Goal: Information Seeking & Learning: Learn about a topic

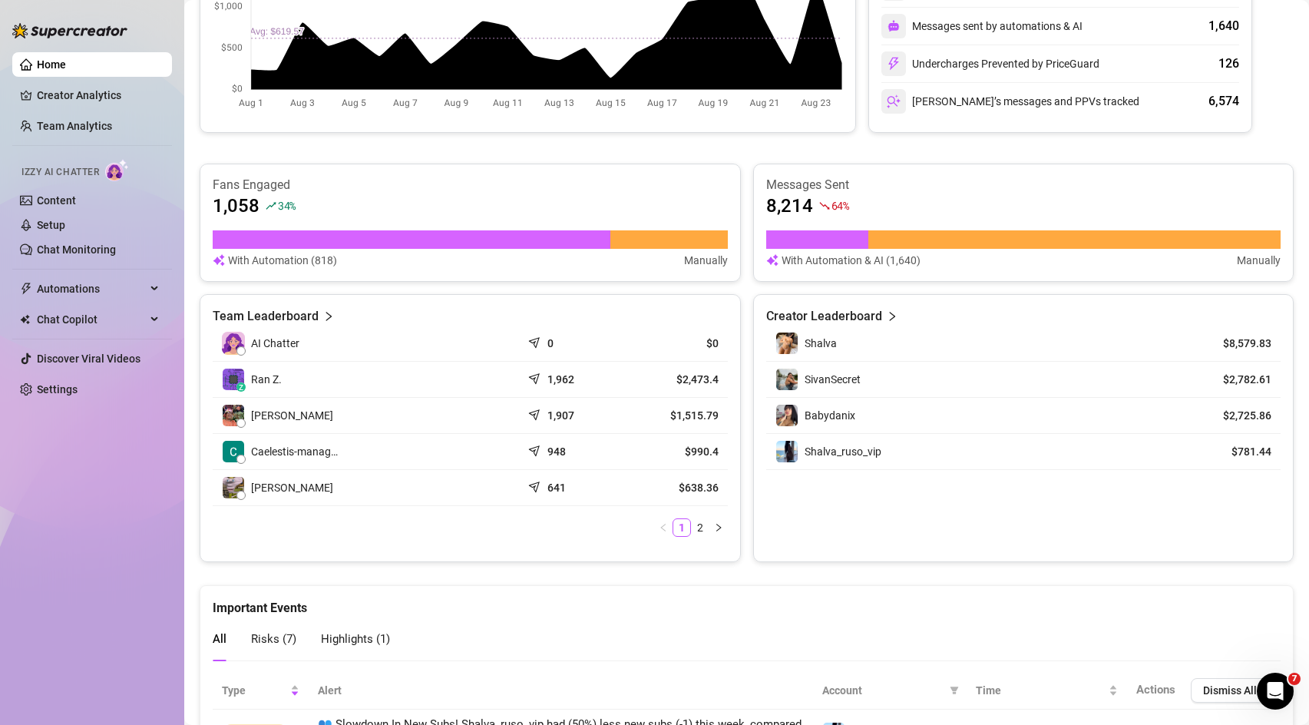
scroll to position [391, 0]
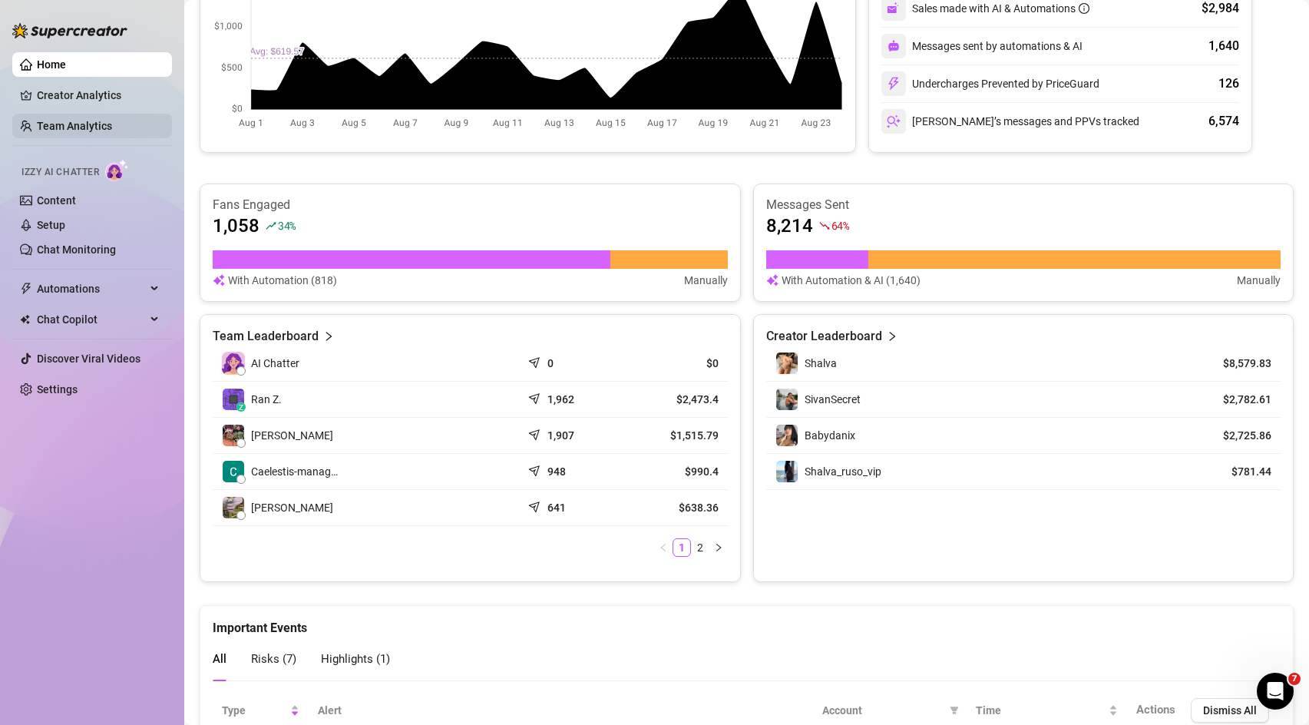
click at [69, 127] on link "Team Analytics" at bounding box center [74, 126] width 75 height 12
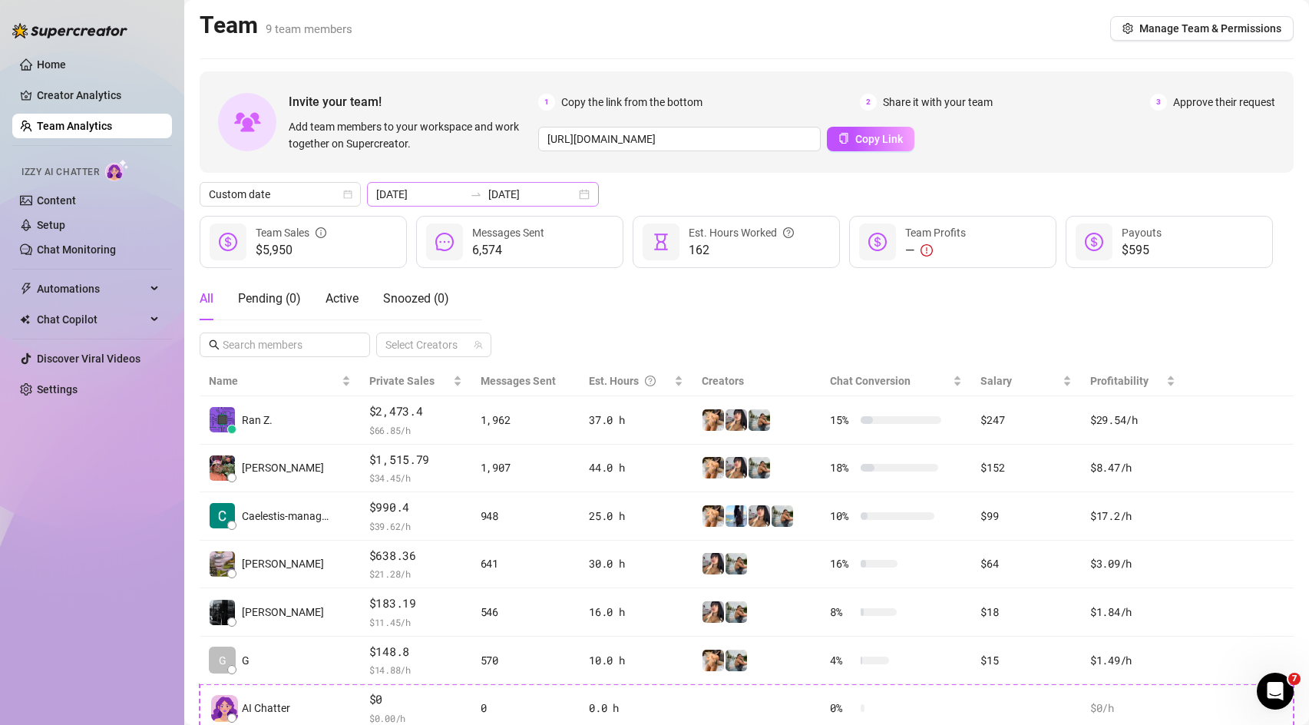
click at [550, 194] on div "[DATE] [DATE]" at bounding box center [483, 194] width 232 height 25
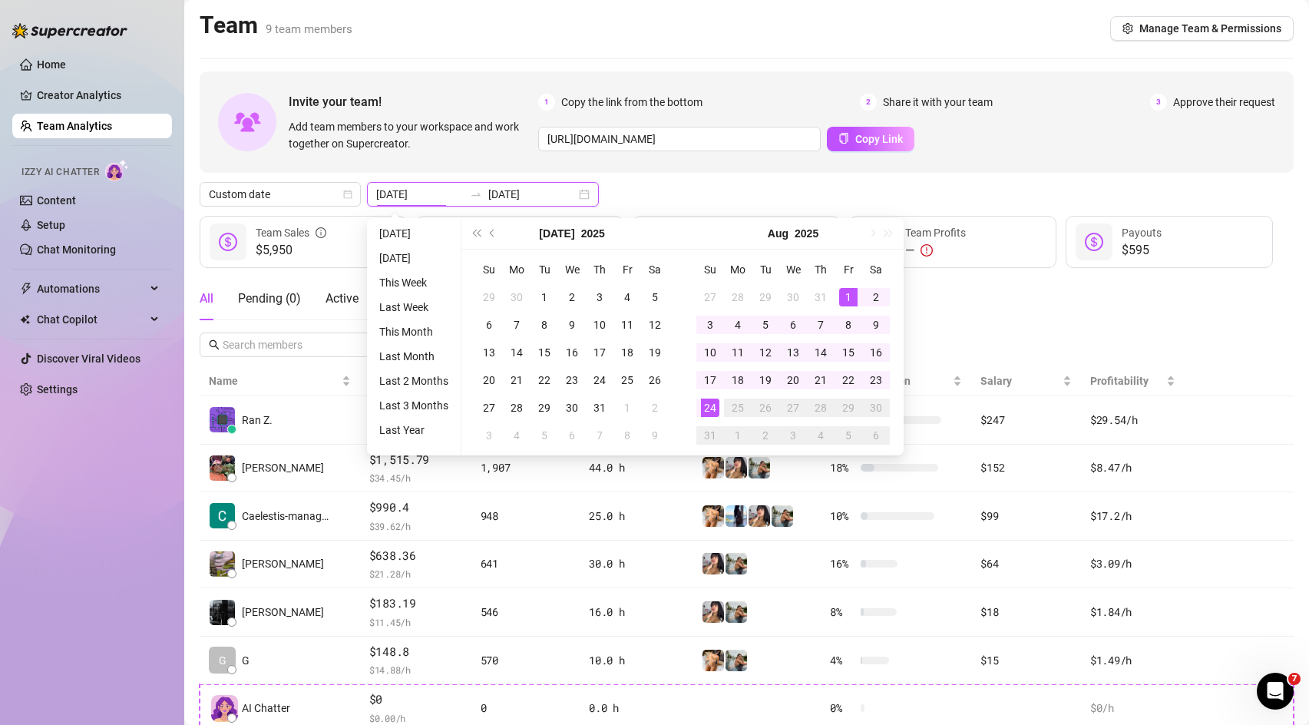
type input "[DATE]"
click at [670, 199] on div "Custom date [DATE] [DATE]" at bounding box center [747, 194] width 1094 height 25
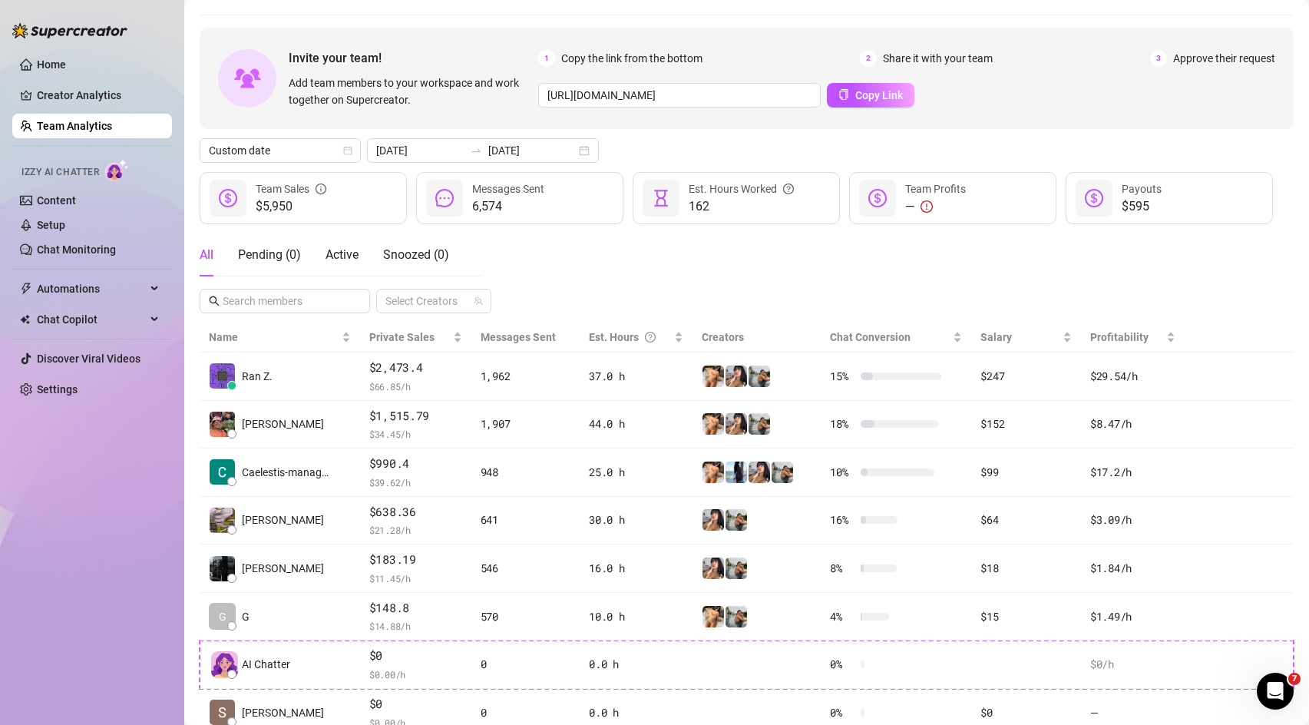
scroll to position [41, 0]
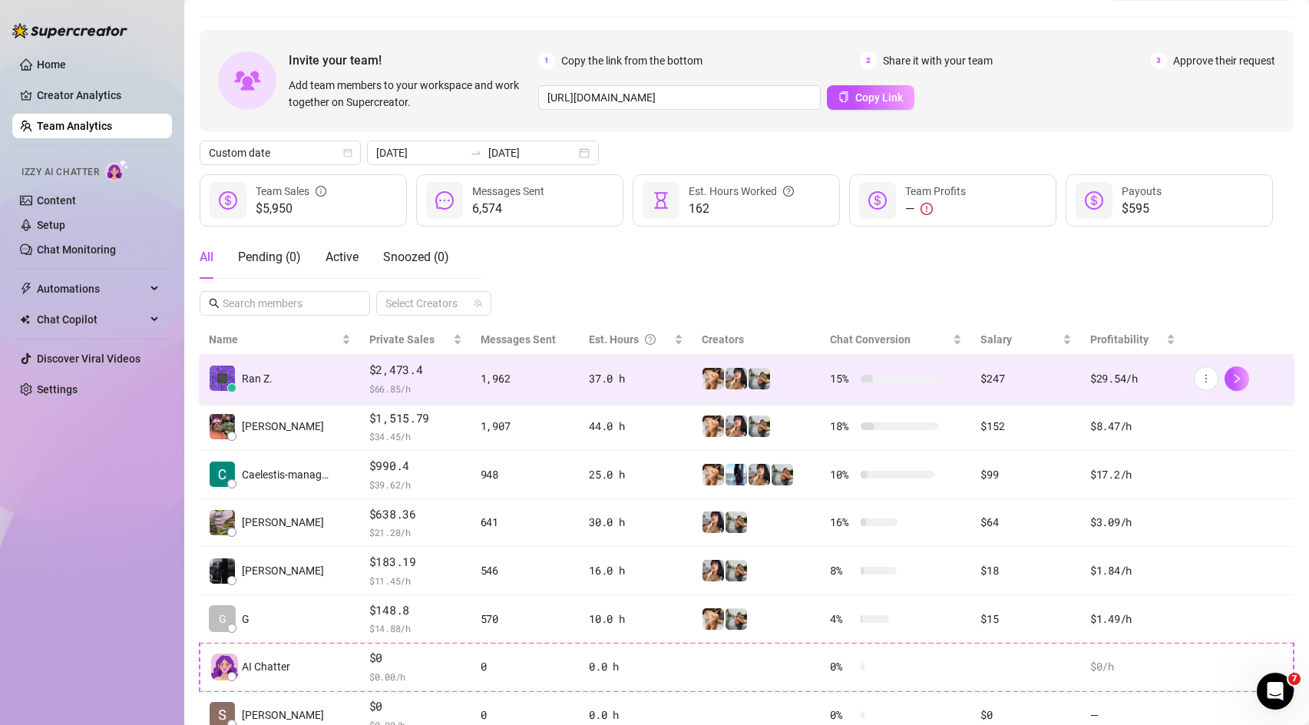
click at [378, 377] on span "$2,473.4" at bounding box center [415, 370] width 93 height 18
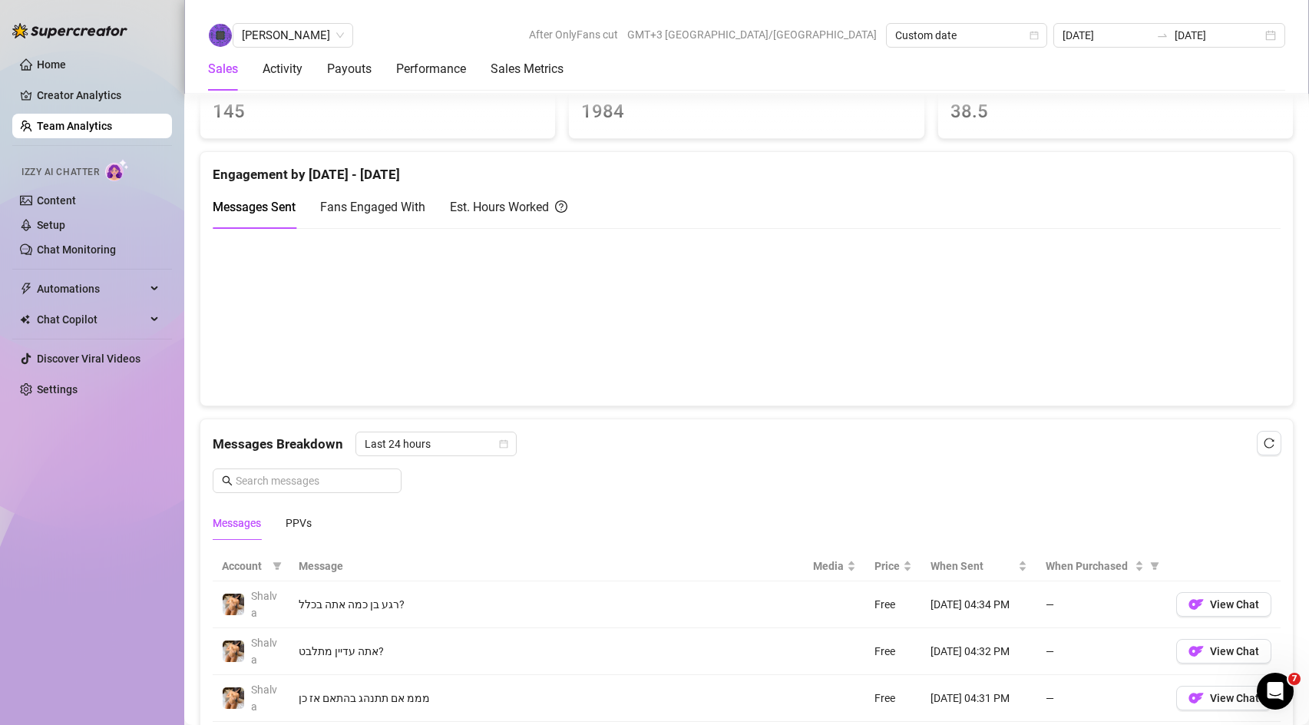
scroll to position [683, 0]
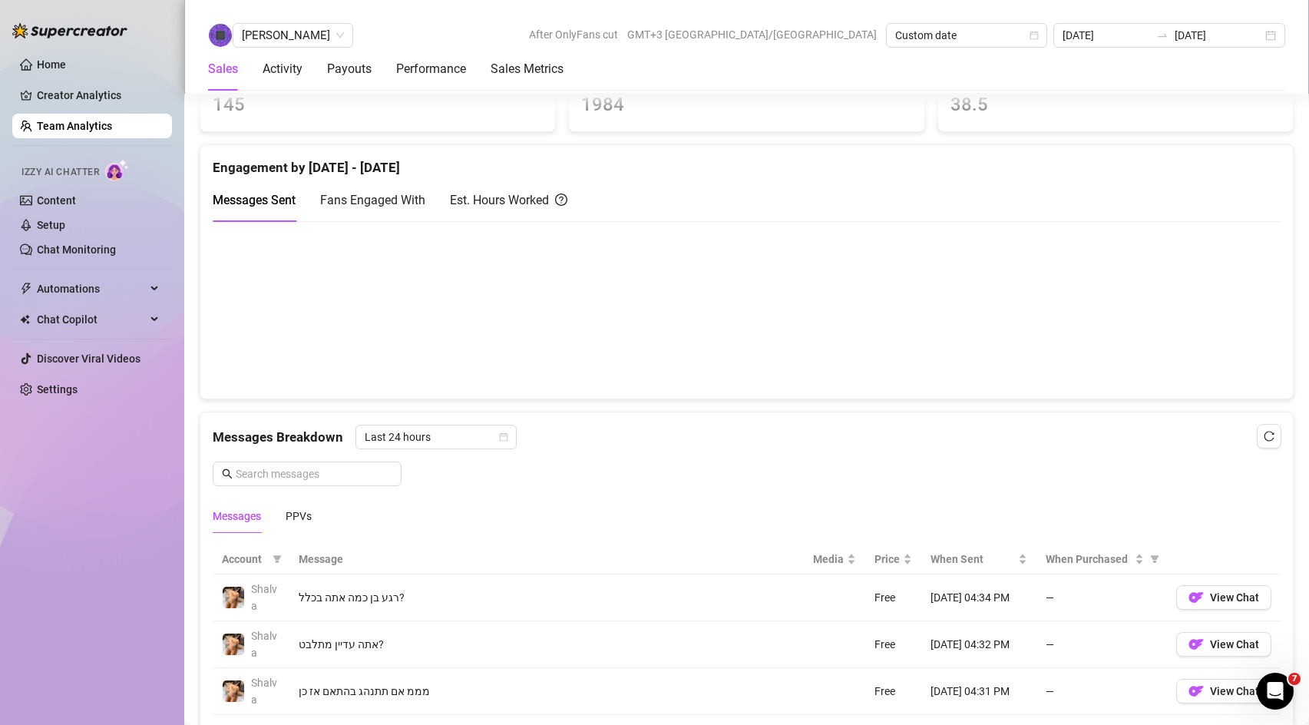
click at [389, 202] on span "Fans Engaged With" at bounding box center [372, 200] width 105 height 15
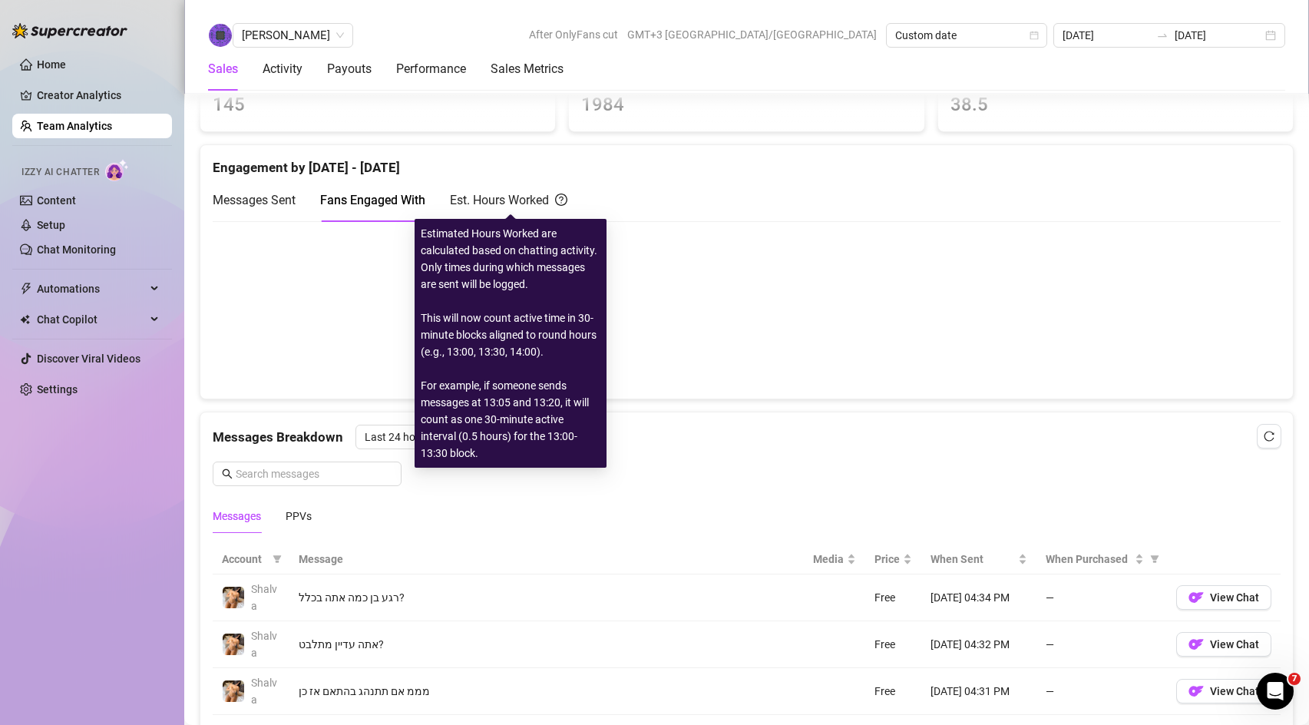
click at [492, 197] on div "Est. Hours Worked" at bounding box center [508, 199] width 117 height 19
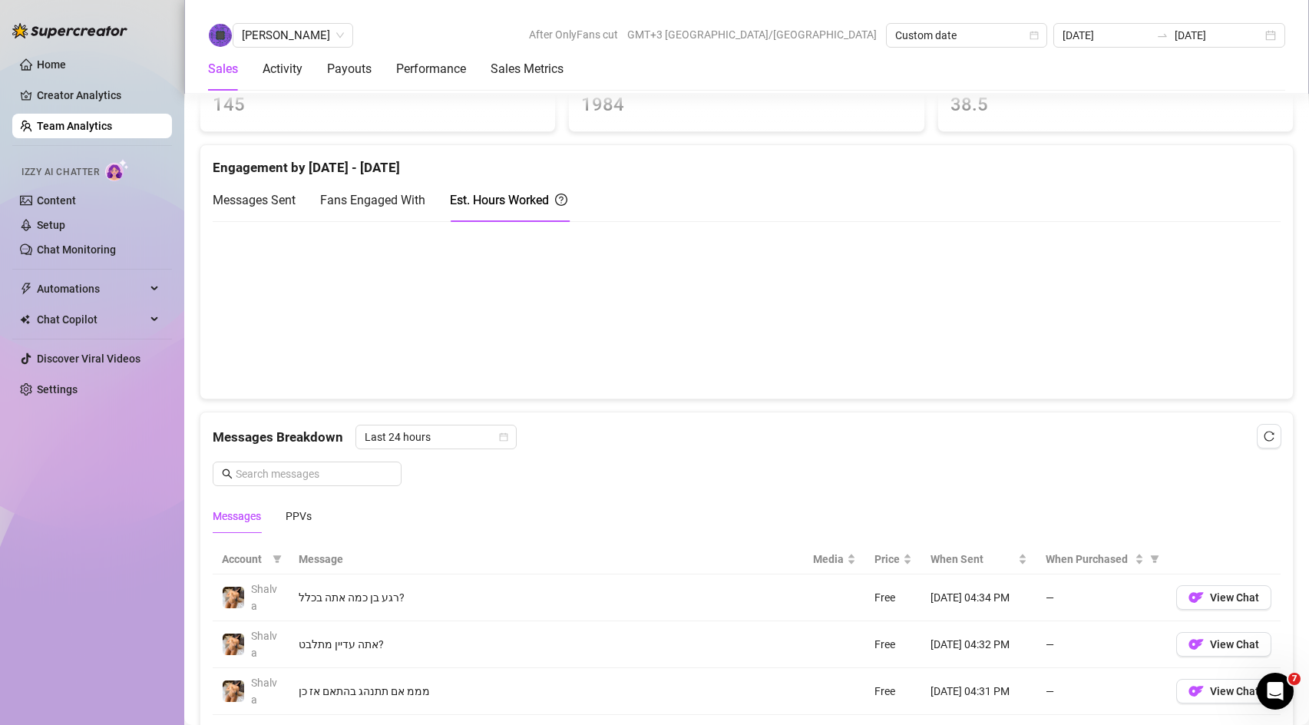
click at [369, 203] on span "Fans Engaged With" at bounding box center [372, 200] width 105 height 15
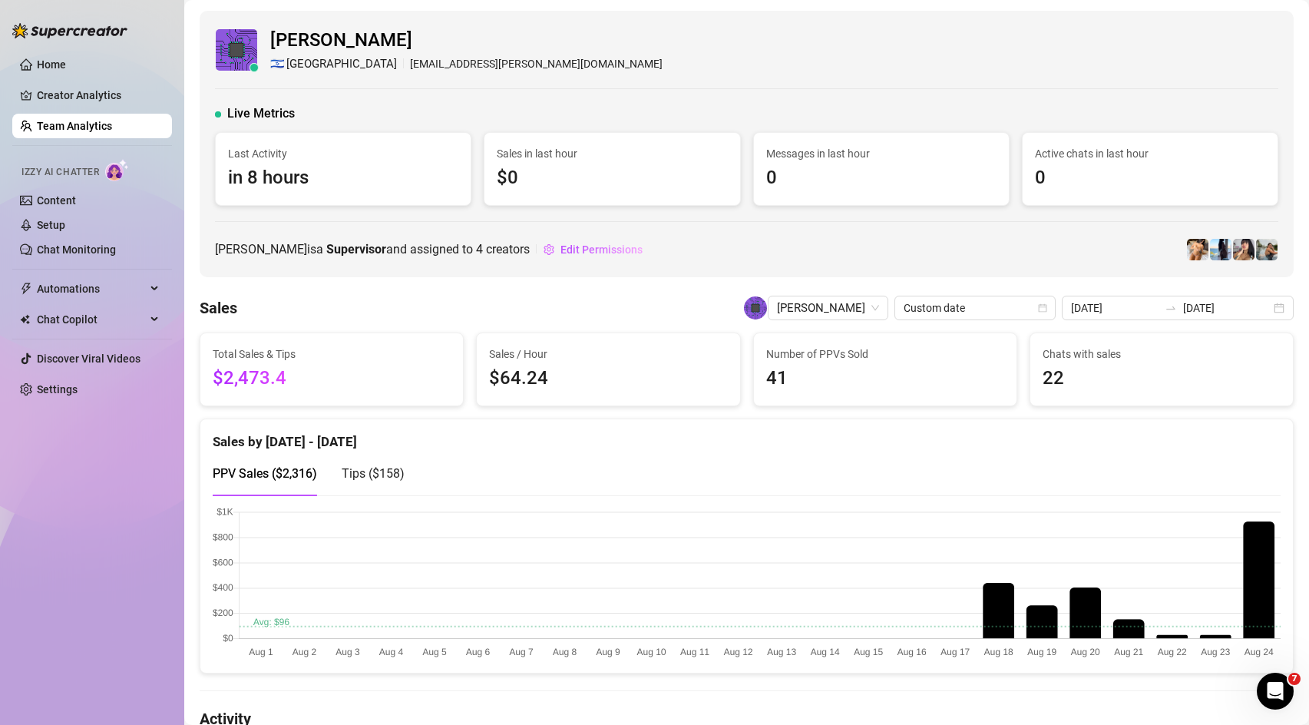
scroll to position [2, 0]
click at [1047, 311] on span "Custom date" at bounding box center [975, 306] width 143 height 23
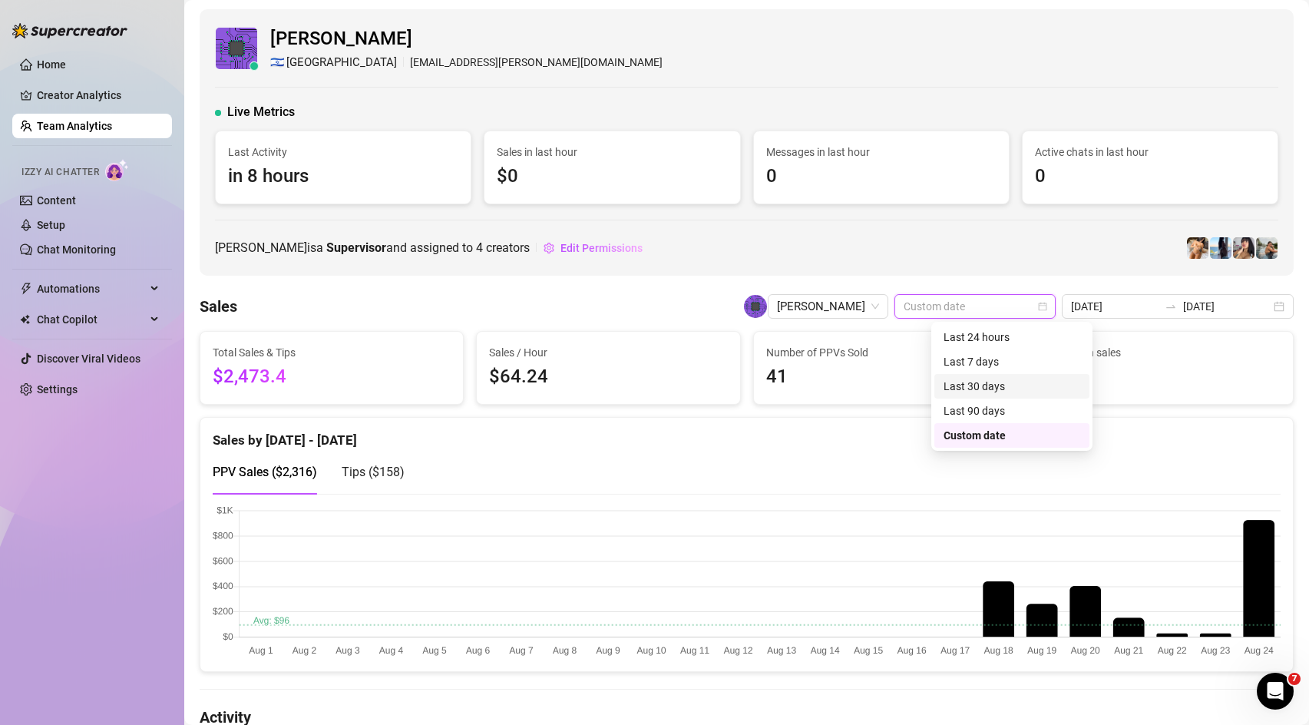
click at [998, 389] on div "Last 30 days" at bounding box center [1012, 386] width 137 height 17
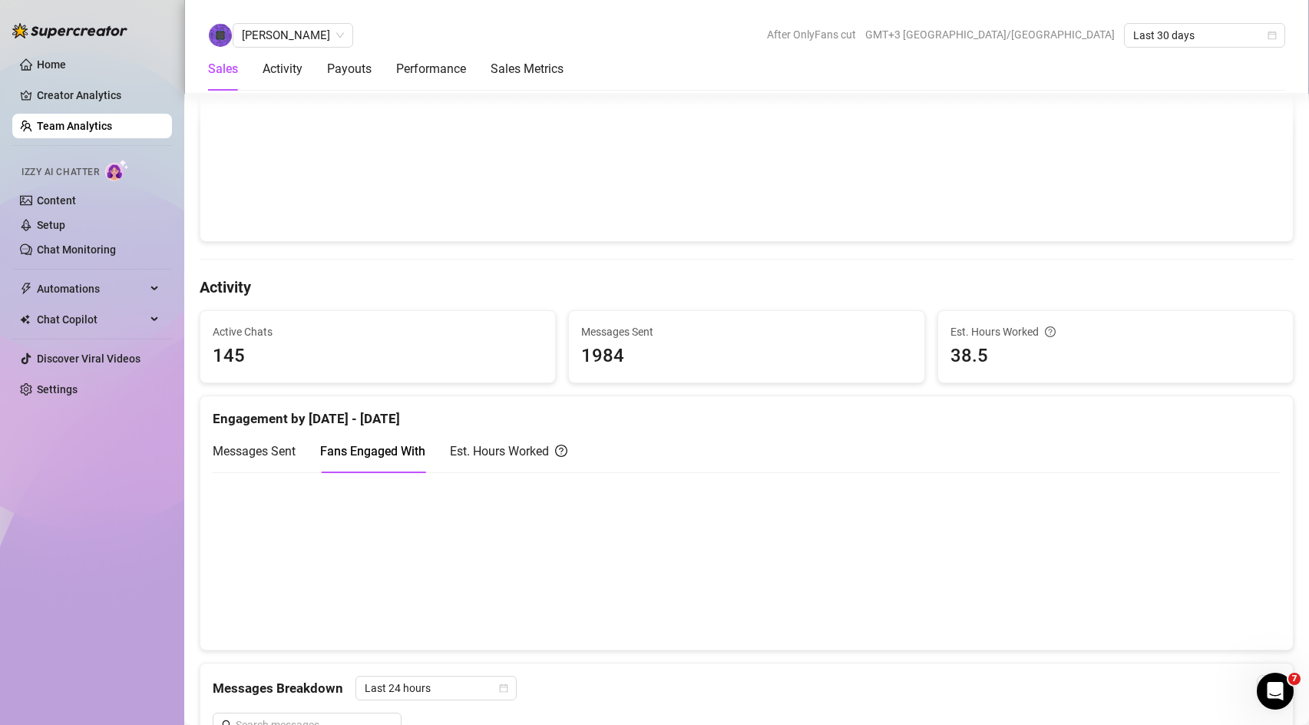
scroll to position [0, 0]
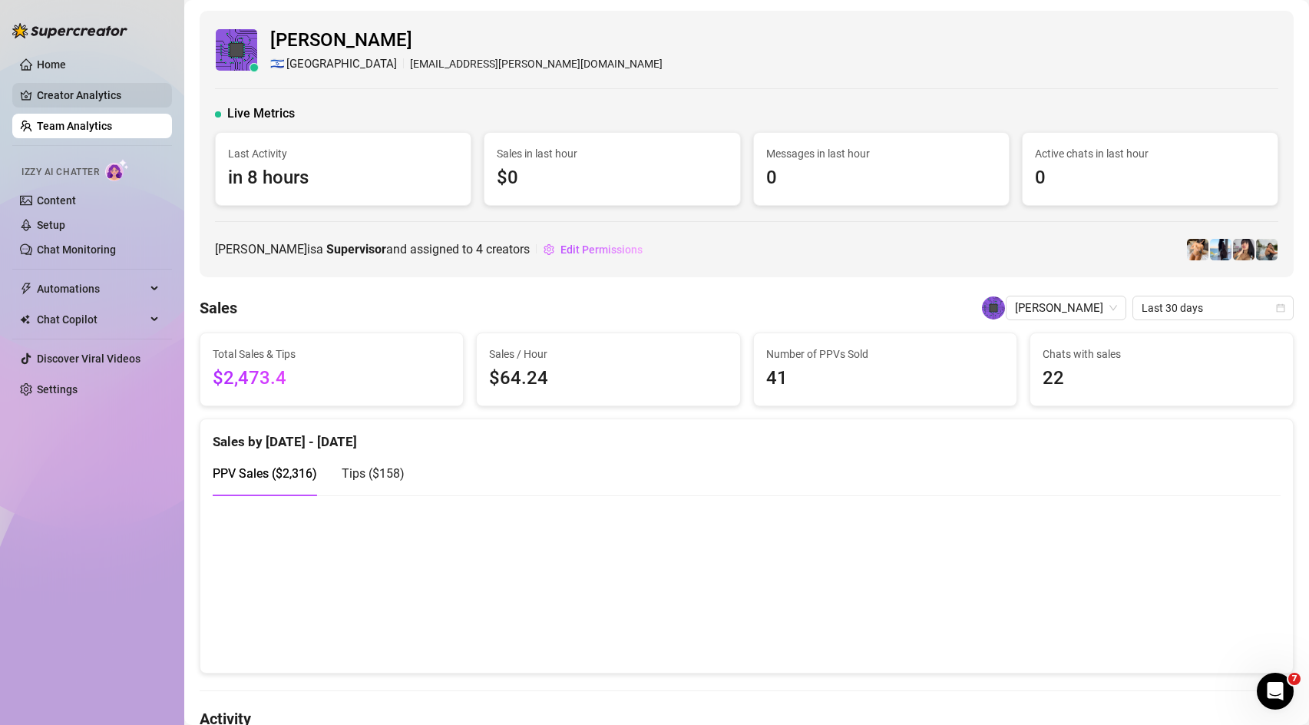
click at [97, 100] on link "Creator Analytics" at bounding box center [98, 95] width 123 height 25
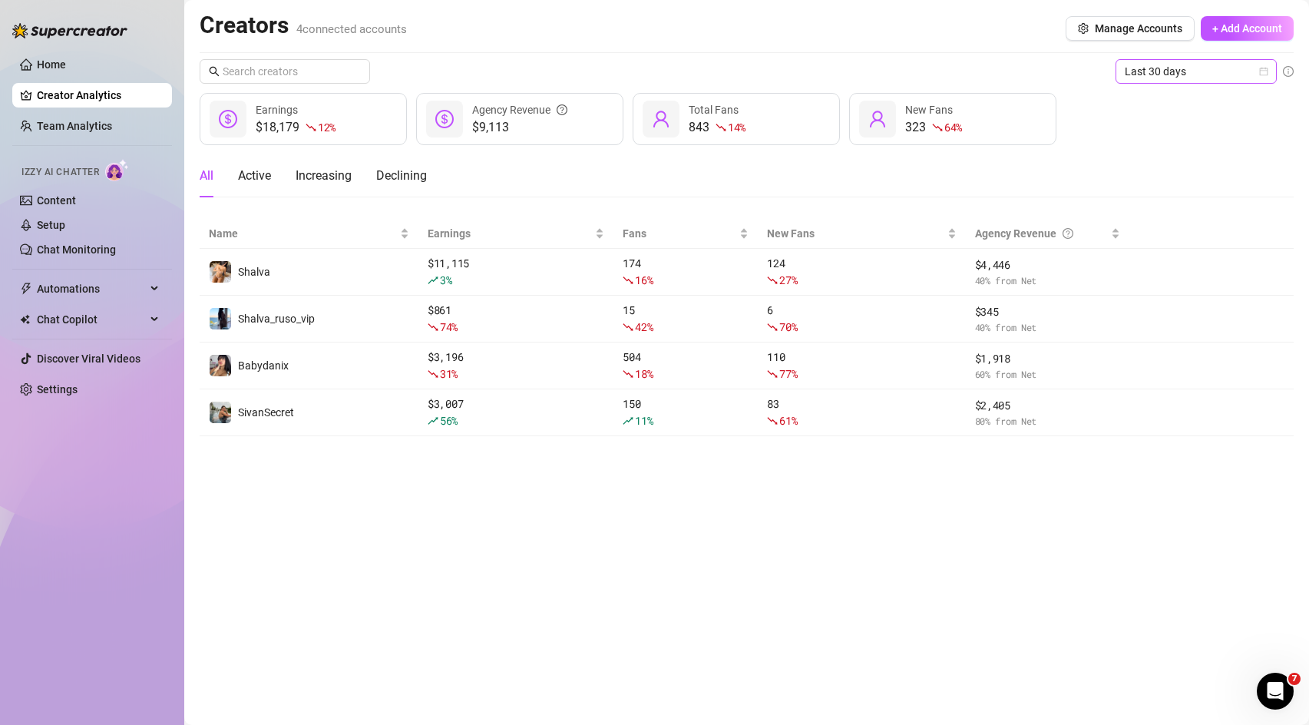
click at [1186, 73] on span "Last 30 days" at bounding box center [1196, 71] width 143 height 23
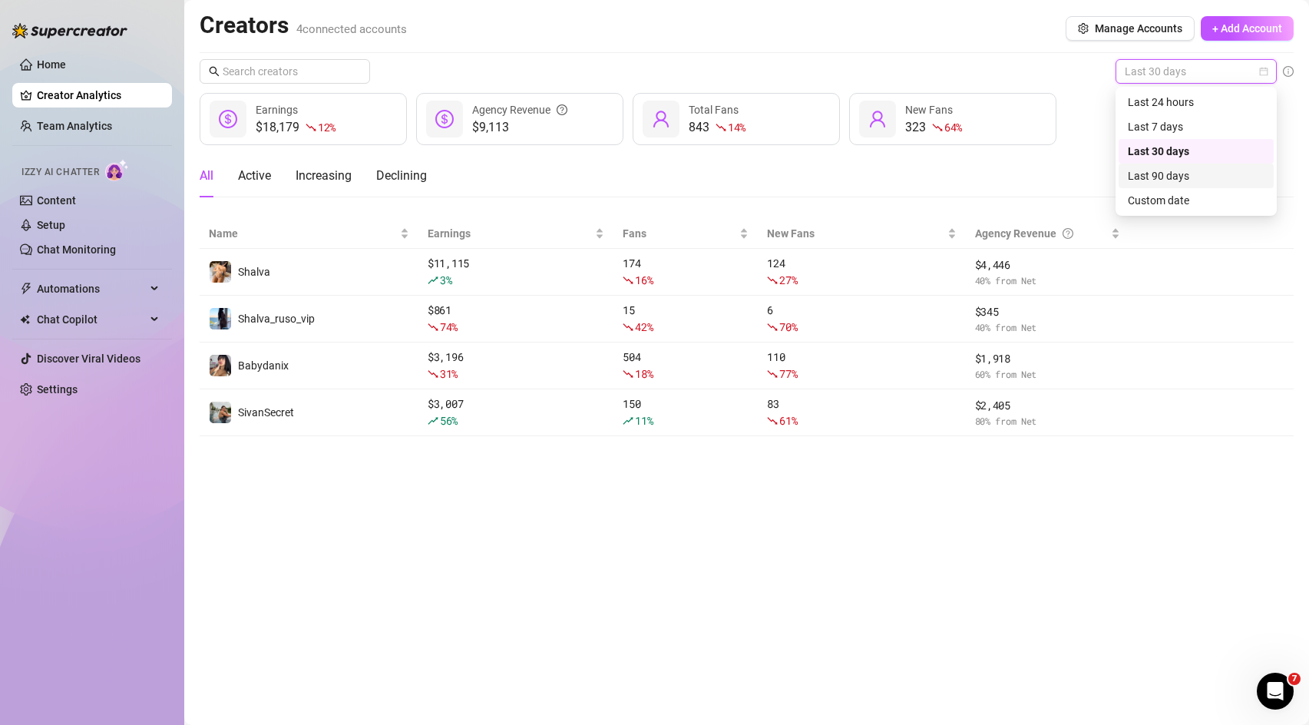
click at [1191, 171] on div "Last 90 days" at bounding box center [1196, 175] width 137 height 17
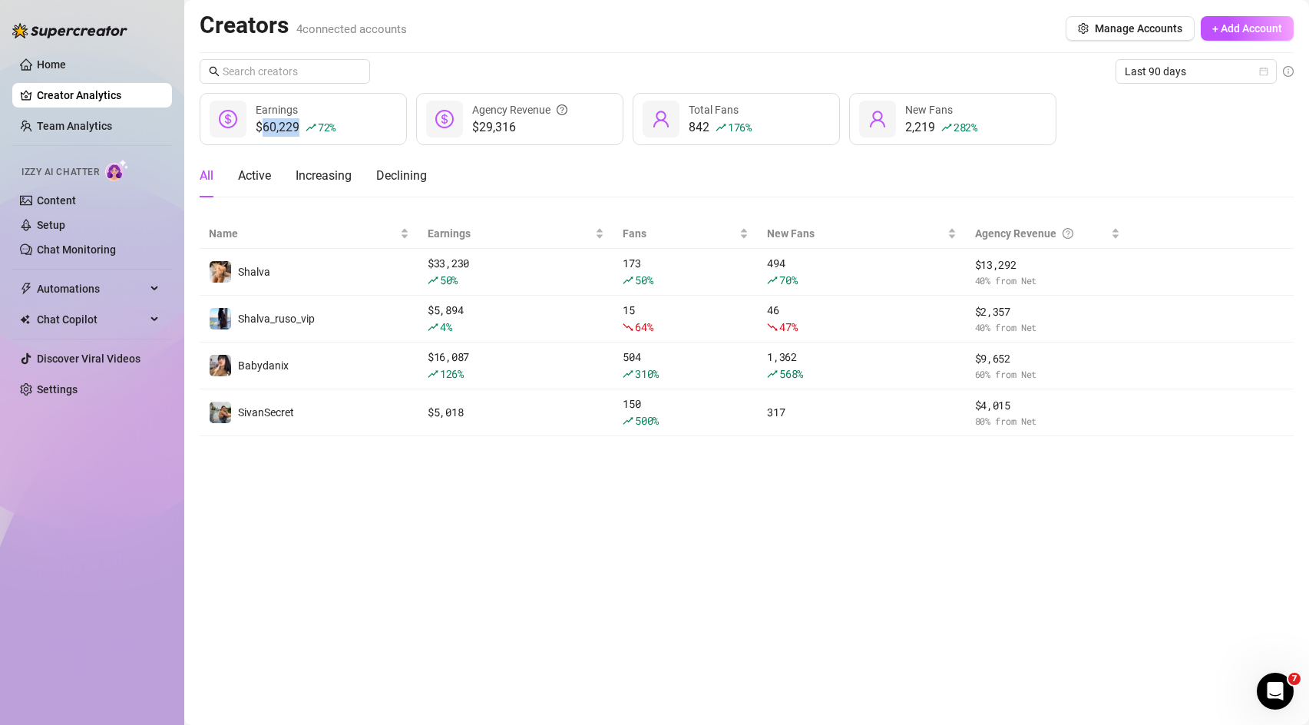
drag, startPoint x: 261, startPoint y: 127, endPoint x: 303, endPoint y: 136, distance: 43.2
click at [303, 136] on div "$60,229 72 %" at bounding box center [296, 127] width 80 height 18
click at [451, 154] on div "All Active Increasing Declining" at bounding box center [747, 175] width 1094 height 43
drag, startPoint x: 476, startPoint y: 123, endPoint x: 525, endPoint y: 127, distance: 49.4
click at [525, 127] on span "$29,316" at bounding box center [519, 127] width 95 height 18
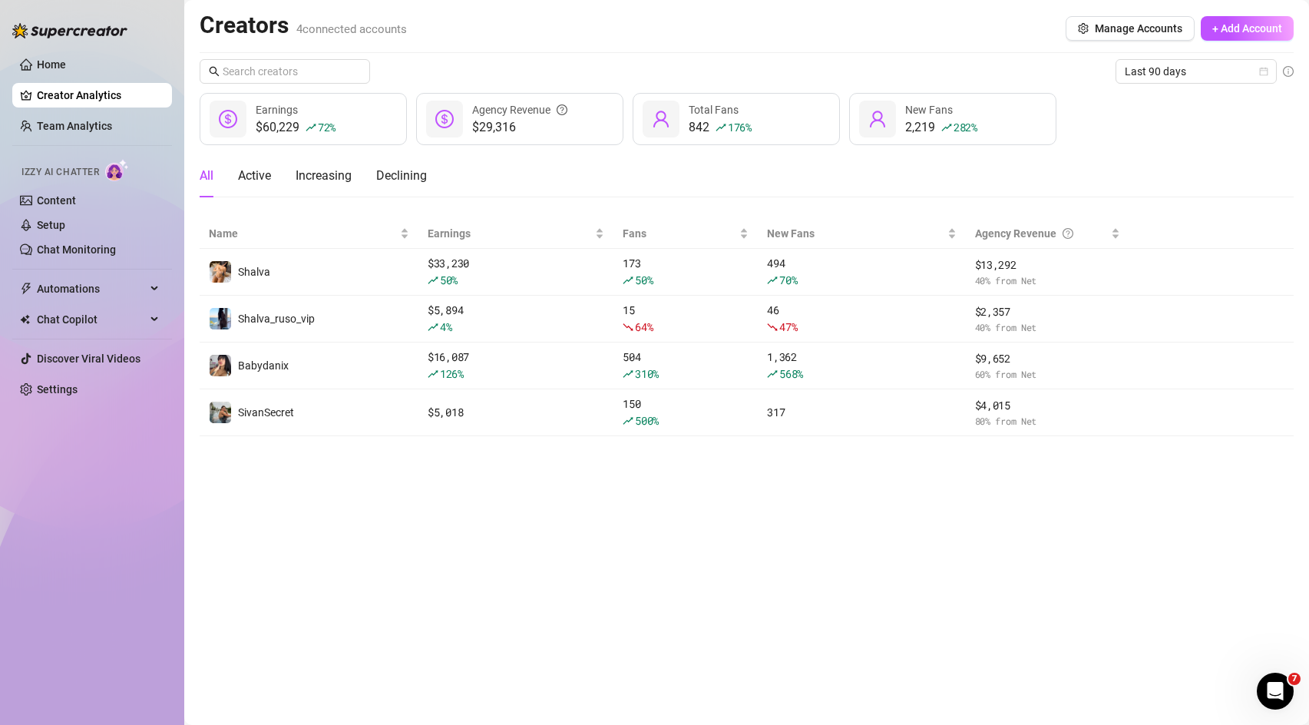
click at [515, 180] on div "All Active Increasing Declining" at bounding box center [747, 175] width 1094 height 43
click at [112, 132] on link "Team Analytics" at bounding box center [74, 126] width 75 height 12
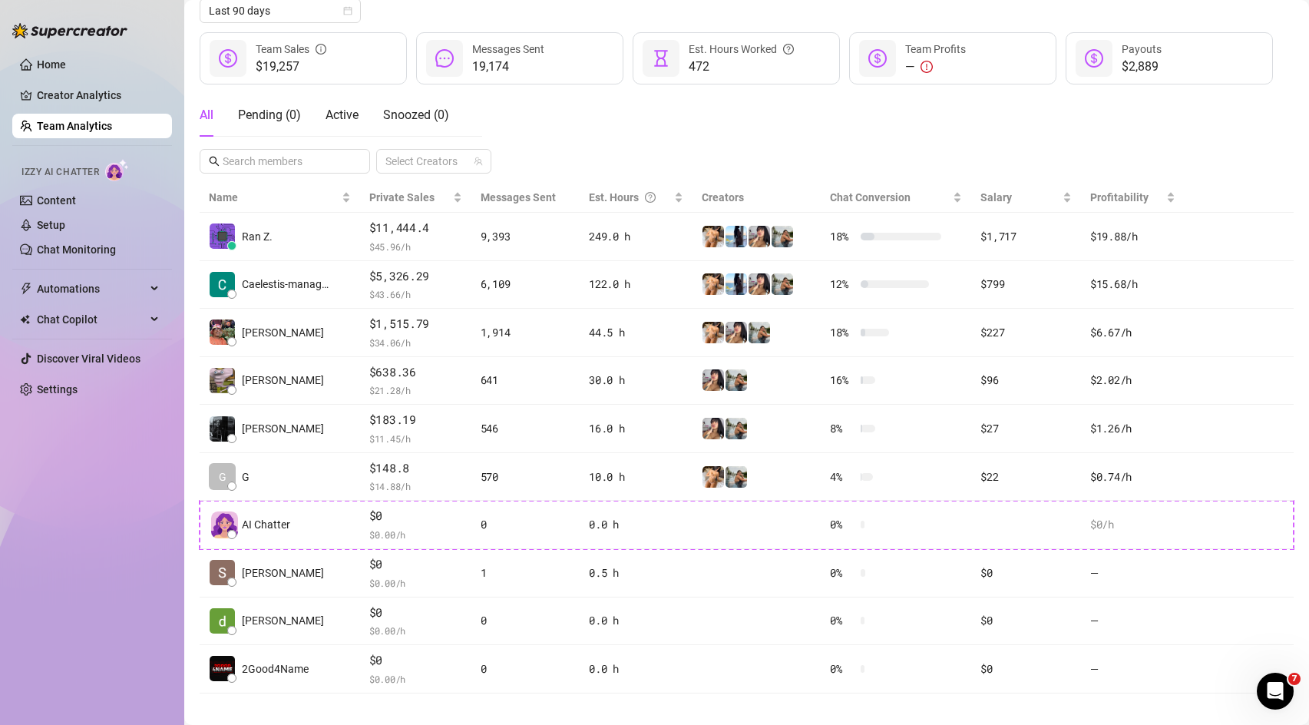
scroll to position [197, 0]
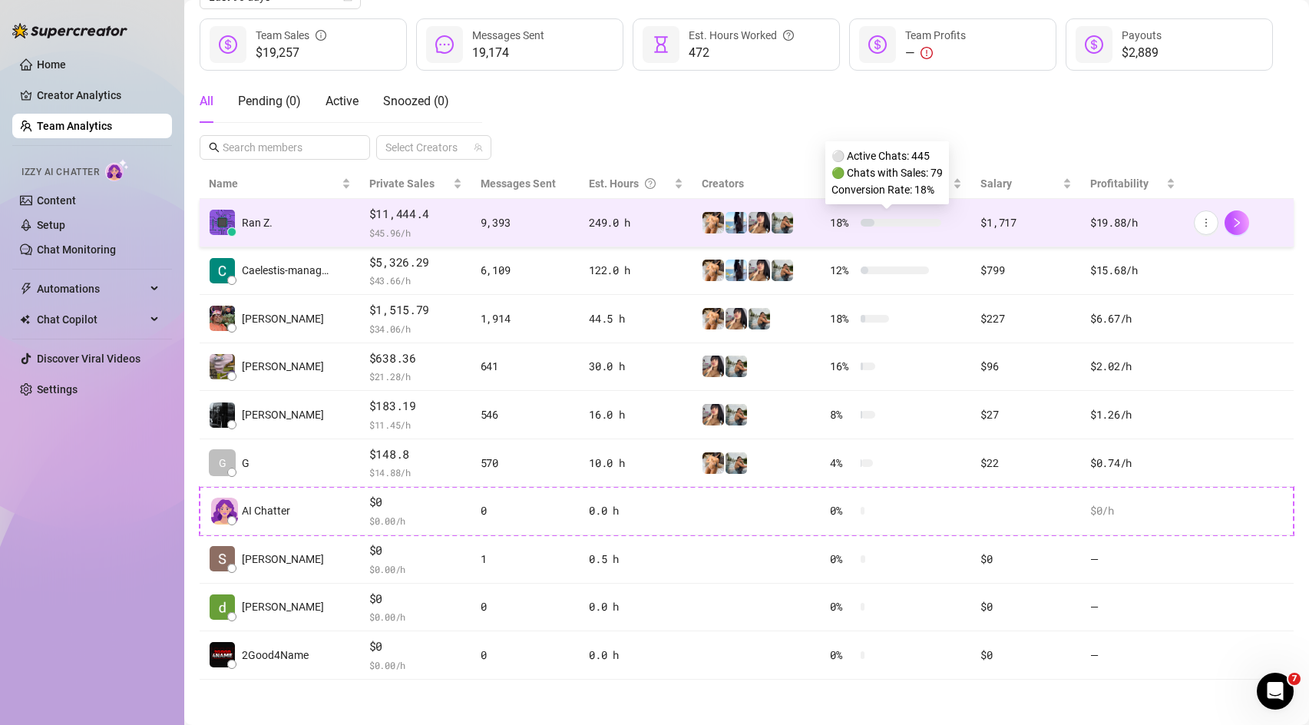
click at [935, 228] on div "18 %" at bounding box center [885, 222] width 111 height 17
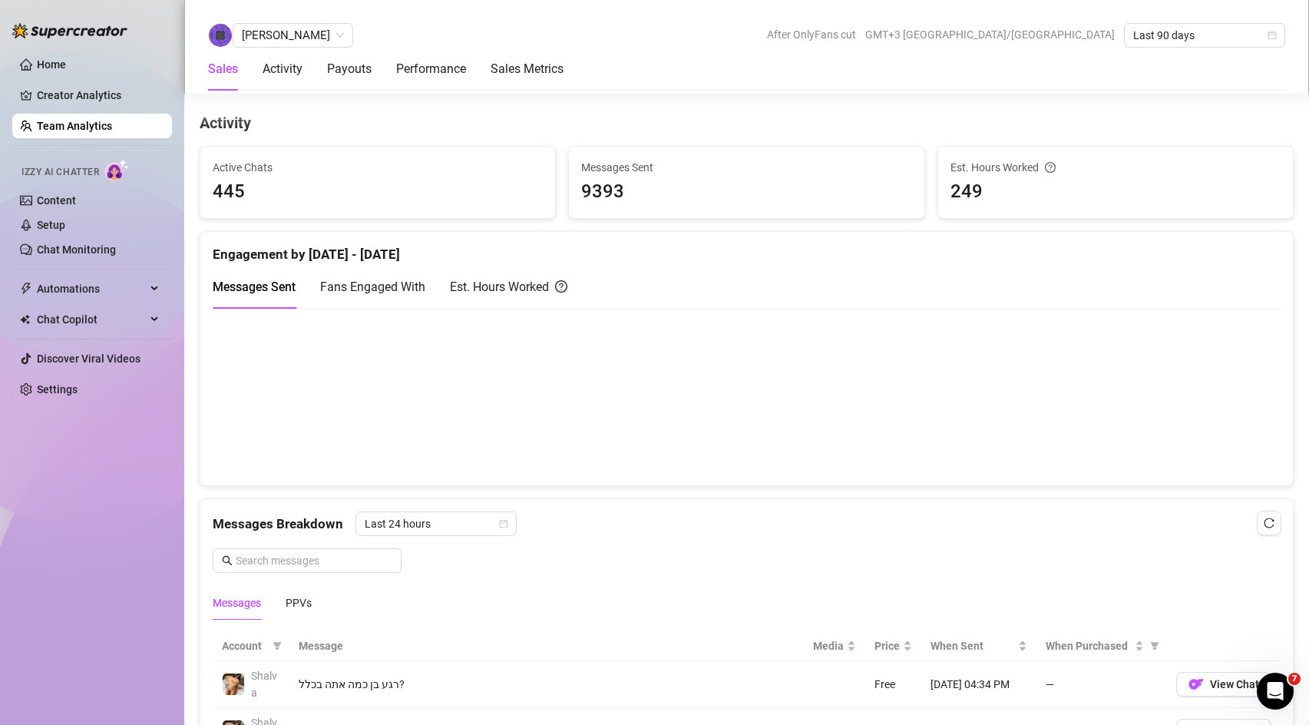
scroll to position [608, 0]
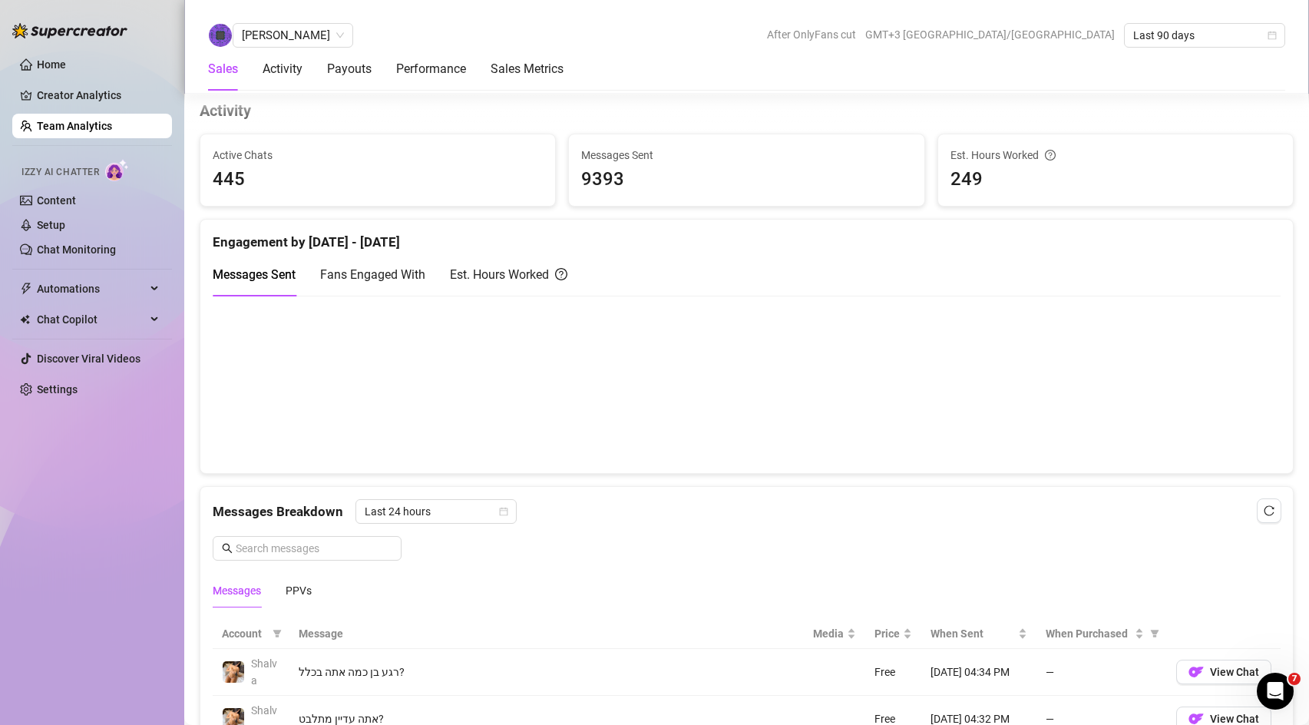
click at [343, 268] on span "Fans Engaged With" at bounding box center [372, 274] width 105 height 15
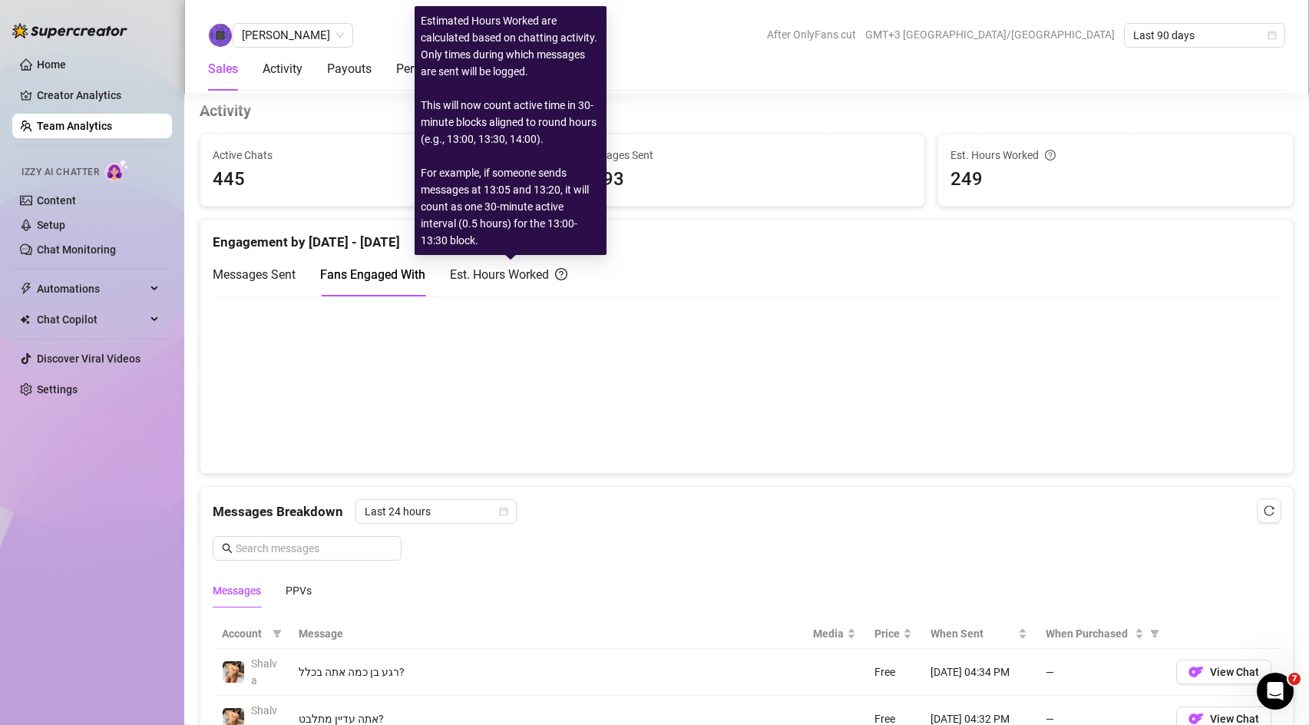
click at [490, 272] on div "Est. Hours Worked" at bounding box center [508, 274] width 117 height 19
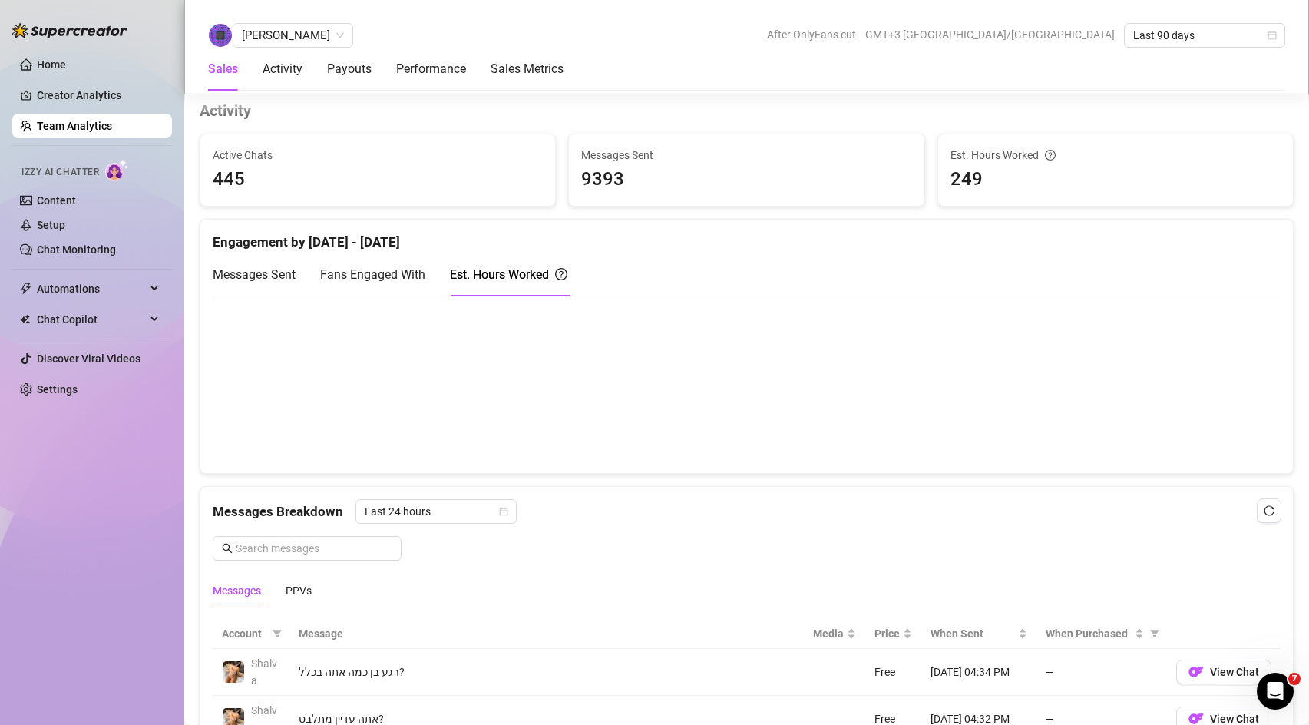
click at [378, 276] on span "Fans Engaged With" at bounding box center [372, 274] width 105 height 15
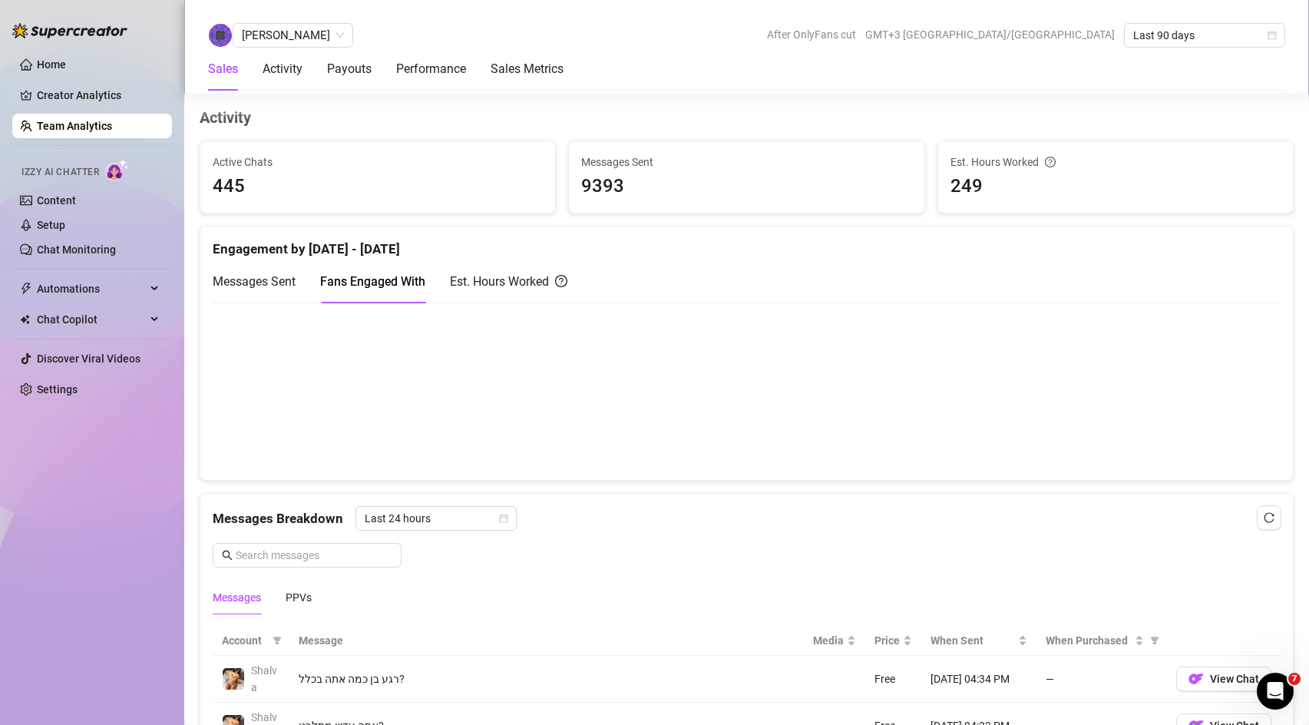
scroll to position [603, 0]
